Goal: Information Seeking & Learning: Find specific fact

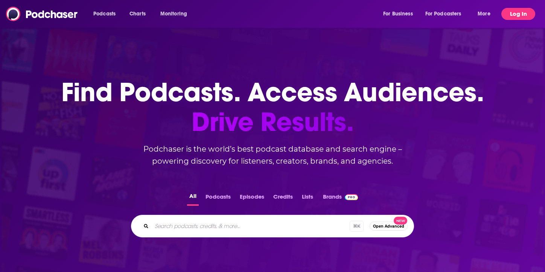
click at [526, 15] on button "Log In" at bounding box center [518, 14] width 34 height 12
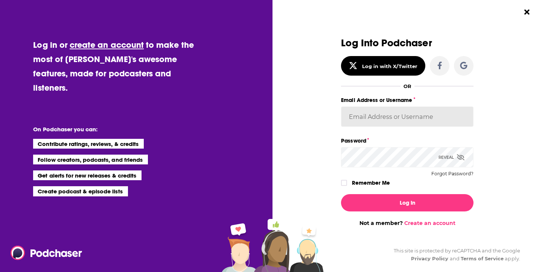
click at [365, 117] on input "Email Address or Username" at bounding box center [407, 116] width 132 height 20
type input "[EMAIL_ADDRESS][DOMAIN_NAME]"
click at [345, 181] on icon "Dialog" at bounding box center [344, 183] width 5 height 5
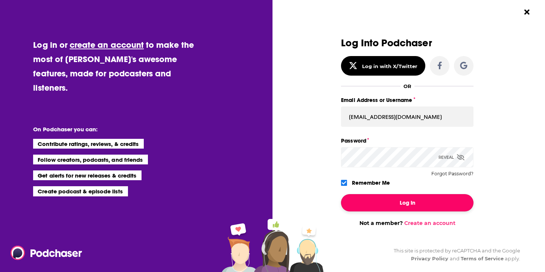
click at [369, 203] on button "Log In" at bounding box center [407, 202] width 132 height 17
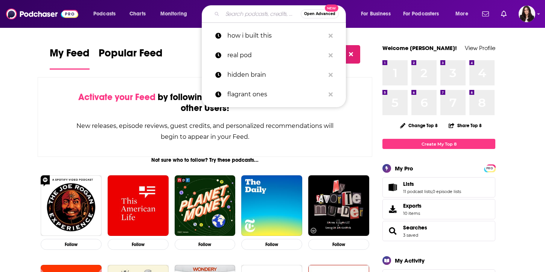
click at [254, 17] on input "Search podcasts, credits, & more..." at bounding box center [261, 14] width 78 height 12
paste input "Hack Your Happiness"
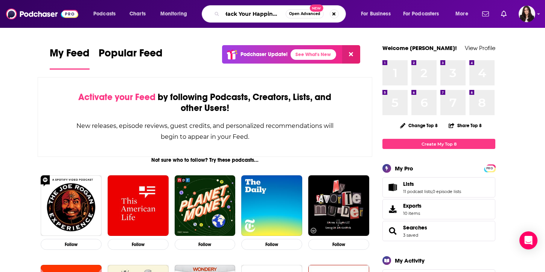
type input "Hack Your Happiness"
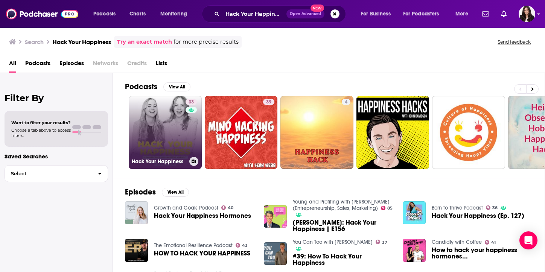
click at [154, 144] on link "33 Hack Your Happiness" at bounding box center [165, 132] width 73 height 73
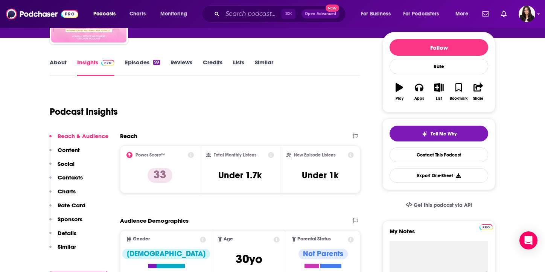
scroll to position [85, 0]
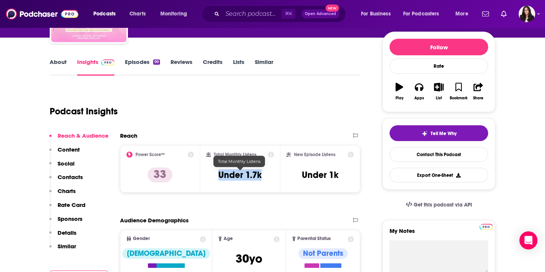
drag, startPoint x: 252, startPoint y: 175, endPoint x: 218, endPoint y: 176, distance: 34.6
click at [218, 176] on div "Total Monthly Listens Under 1.7k" at bounding box center [240, 169] width 68 height 35
copy h3 "Under 1.7k"
click at [249, 14] on input "Search podcasts, credits, & more..." at bounding box center [251, 14] width 59 height 12
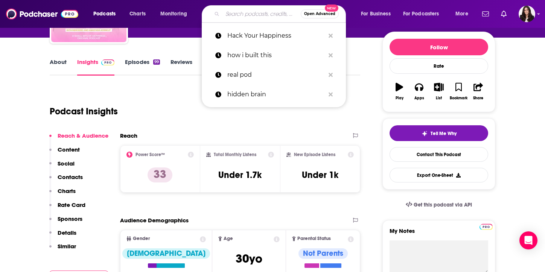
paste input "From Vision to Creation"
type input "From Vision to Creation"
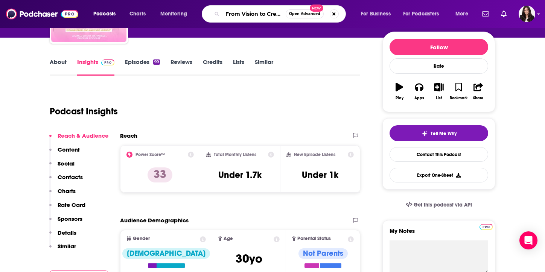
scroll to position [0, 10]
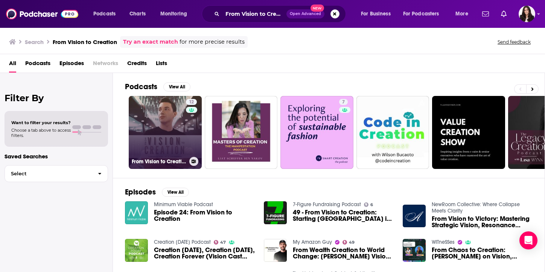
click at [165, 141] on link "12 From Vision to Creation" at bounding box center [165, 132] width 73 height 73
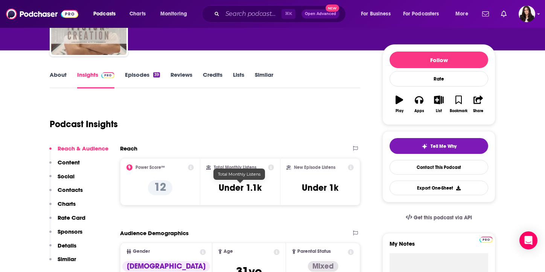
scroll to position [94, 0]
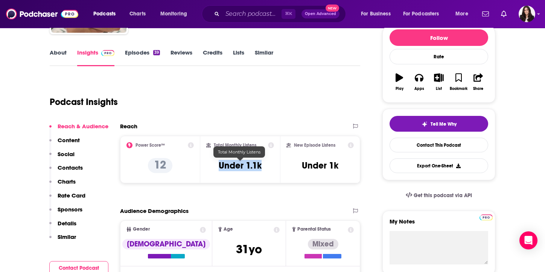
drag, startPoint x: 263, startPoint y: 169, endPoint x: 218, endPoint y: 168, distance: 44.4
click at [218, 168] on div "Total Monthly Listens Under 1.1k" at bounding box center [240, 159] width 68 height 35
copy h3 "Under 1.1k"
click at [255, 14] on input "Search podcasts, credits, & more..." at bounding box center [251, 14] width 59 height 12
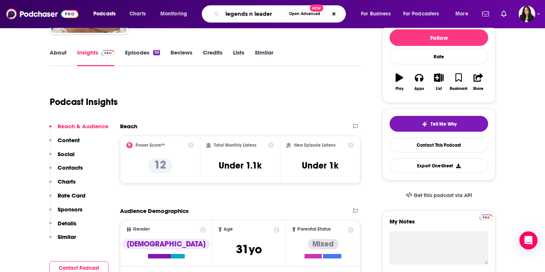
type input "legends n leaders"
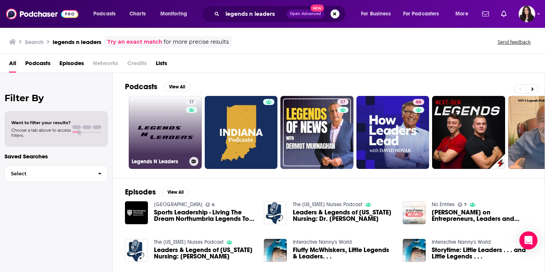
click at [163, 140] on link "17 Legends N Leaders" at bounding box center [165, 132] width 73 height 73
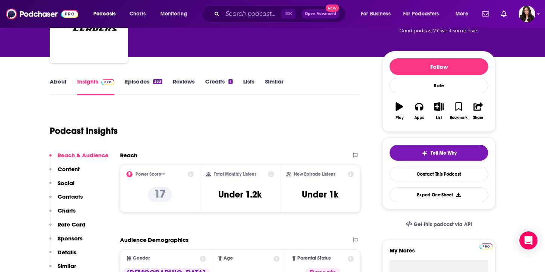
scroll to position [84, 0]
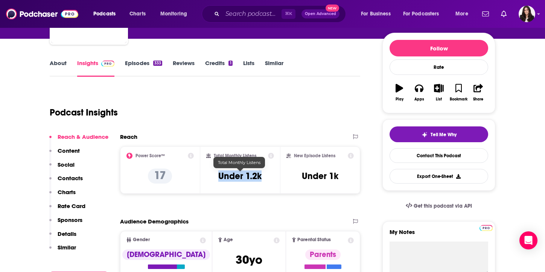
drag, startPoint x: 261, startPoint y: 178, endPoint x: 217, endPoint y: 177, distance: 43.6
click at [217, 177] on div "Total Monthly Listens Under 1.2k" at bounding box center [240, 170] width 68 height 35
copy h3 "Under 1.2k"
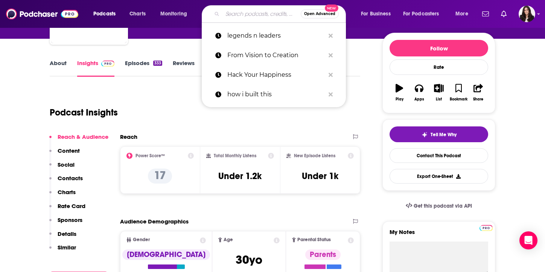
click at [256, 14] on input "Search podcasts, credits, & more..." at bounding box center [261, 14] width 78 height 12
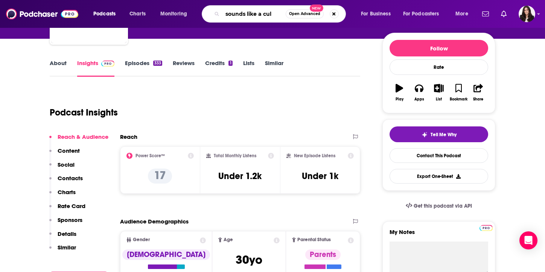
type input "sounds like a cult"
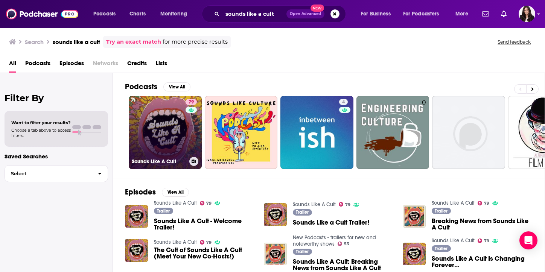
click at [163, 140] on link "79 Sounds Like A Cult" at bounding box center [165, 132] width 73 height 73
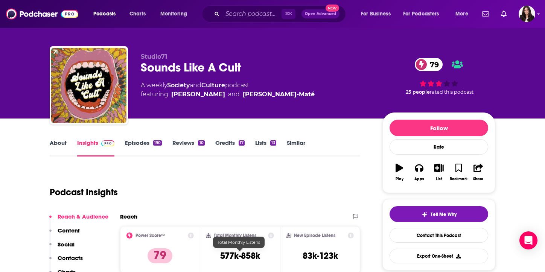
scroll to position [2, 0]
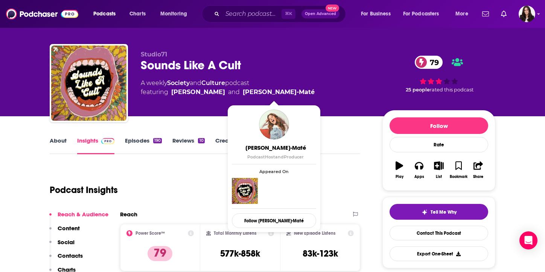
click at [198, 172] on div "Podcast Insights" at bounding box center [202, 185] width 304 height 38
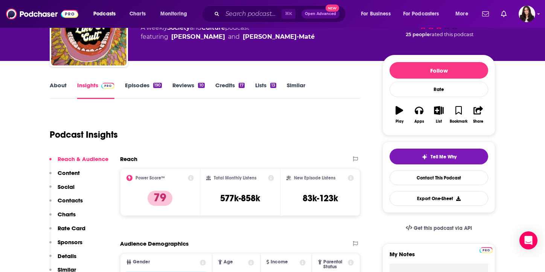
scroll to position [62, 0]
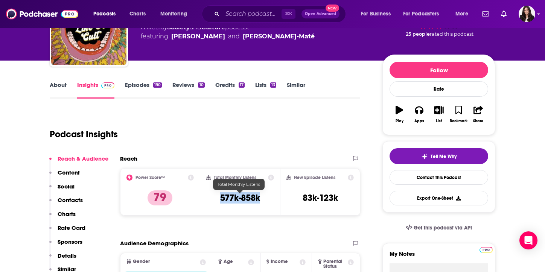
drag, startPoint x: 261, startPoint y: 199, endPoint x: 219, endPoint y: 199, distance: 42.9
click at [219, 199] on div "Total Monthly Listens 577k-858k" at bounding box center [240, 192] width 68 height 35
copy h3 "577k-858k"
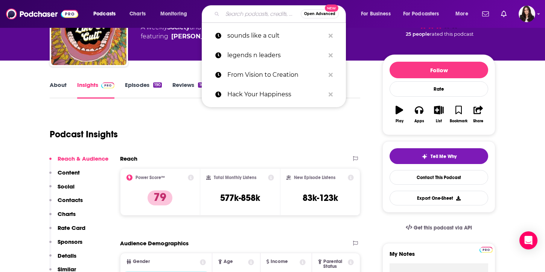
click at [248, 10] on input "Search podcasts, credits, & more..." at bounding box center [261, 14] width 78 height 12
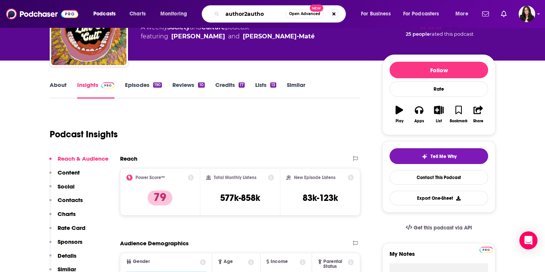
type input "author2author"
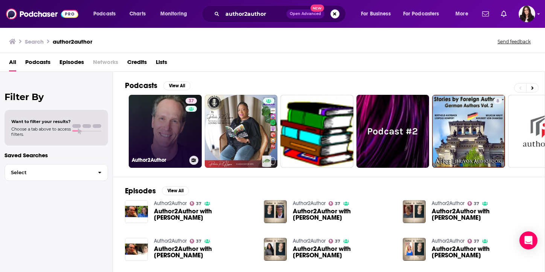
click at [172, 119] on link "37 Author2Author" at bounding box center [165, 131] width 73 height 73
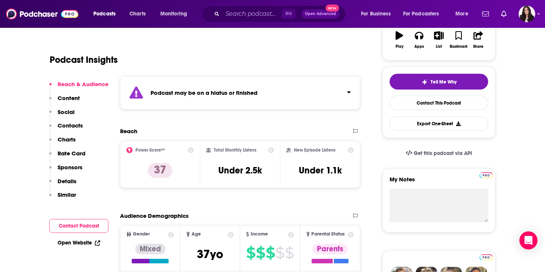
scroll to position [137, 0]
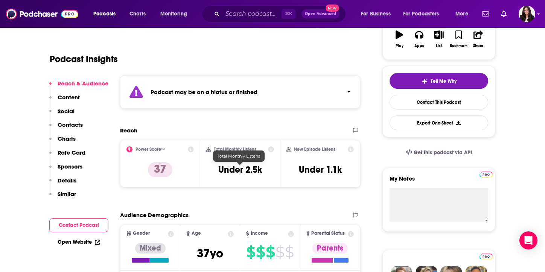
click at [237, 170] on h3 "Under 2.5k" at bounding box center [240, 169] width 44 height 11
copy div "Under 2.5k"
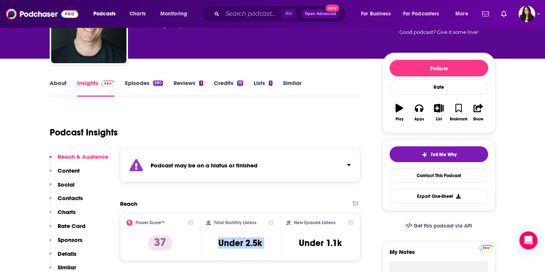
scroll to position [0, 0]
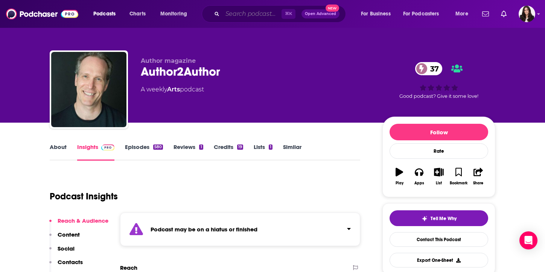
click at [234, 17] on input "Search podcasts, credits, & more..." at bounding box center [251, 14] width 59 height 12
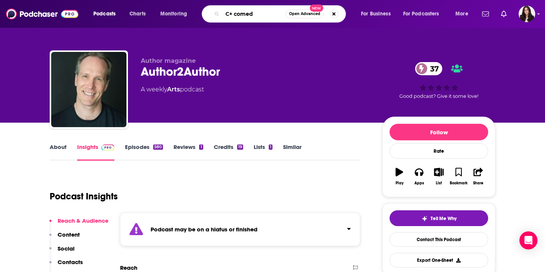
type input "C+ comedy"
